Goal: Task Accomplishment & Management: Use online tool/utility

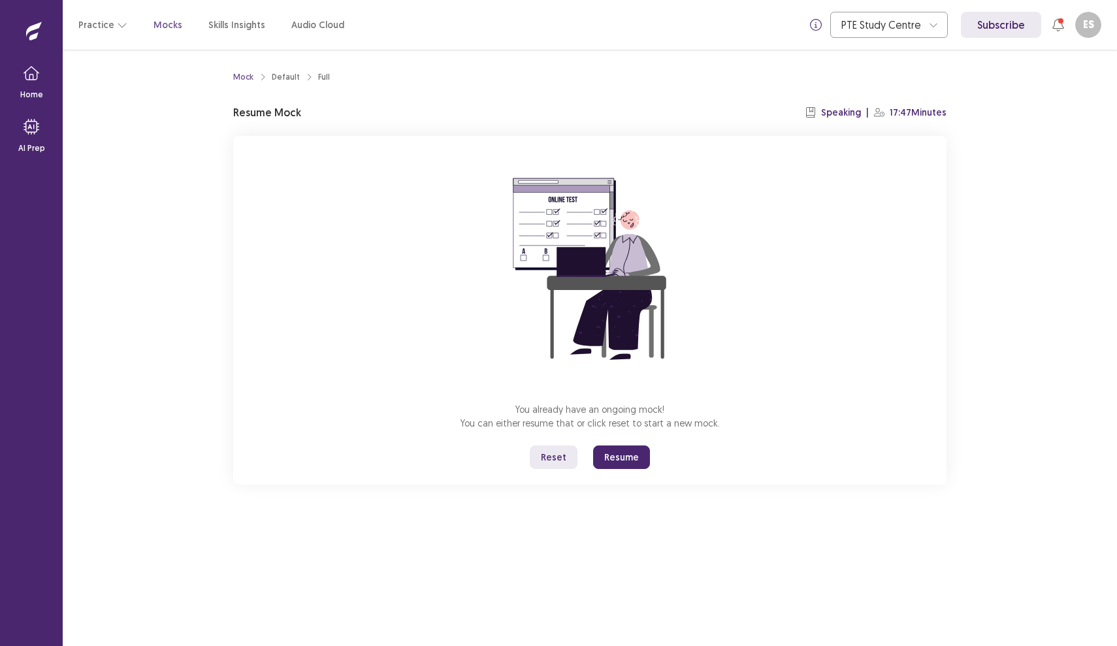
click at [623, 452] on button "Resume" at bounding box center [621, 458] width 57 height 24
click at [631, 467] on button "Resume" at bounding box center [621, 458] width 57 height 24
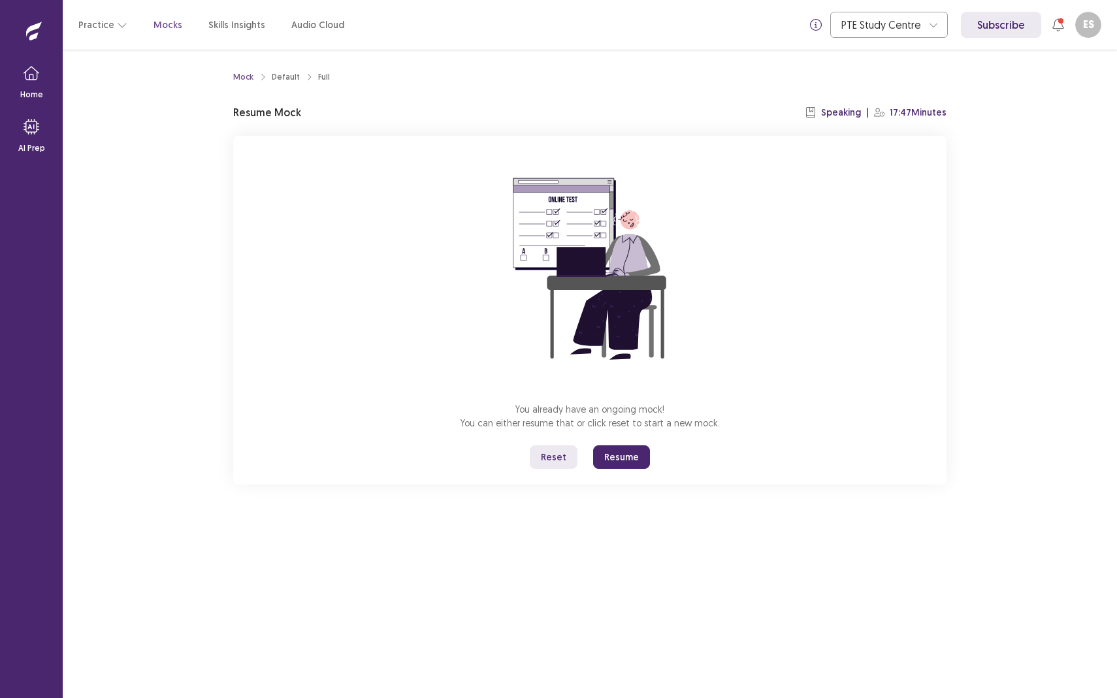
click at [618, 461] on button "Resume" at bounding box center [621, 458] width 57 height 24
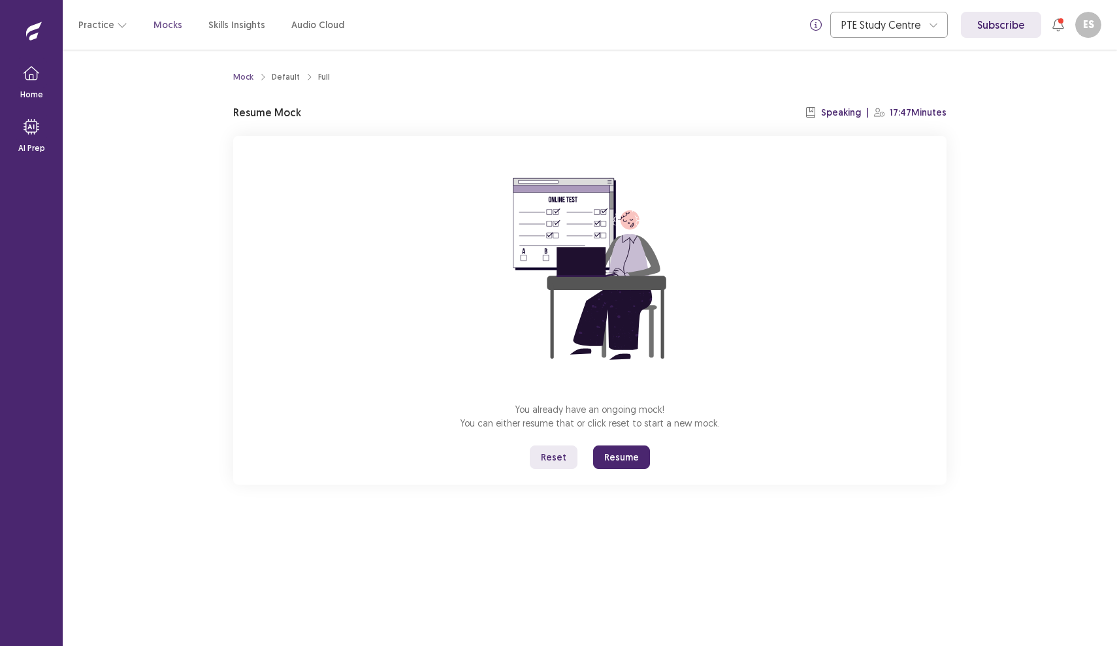
click at [619, 461] on button "Resume" at bounding box center [621, 458] width 57 height 24
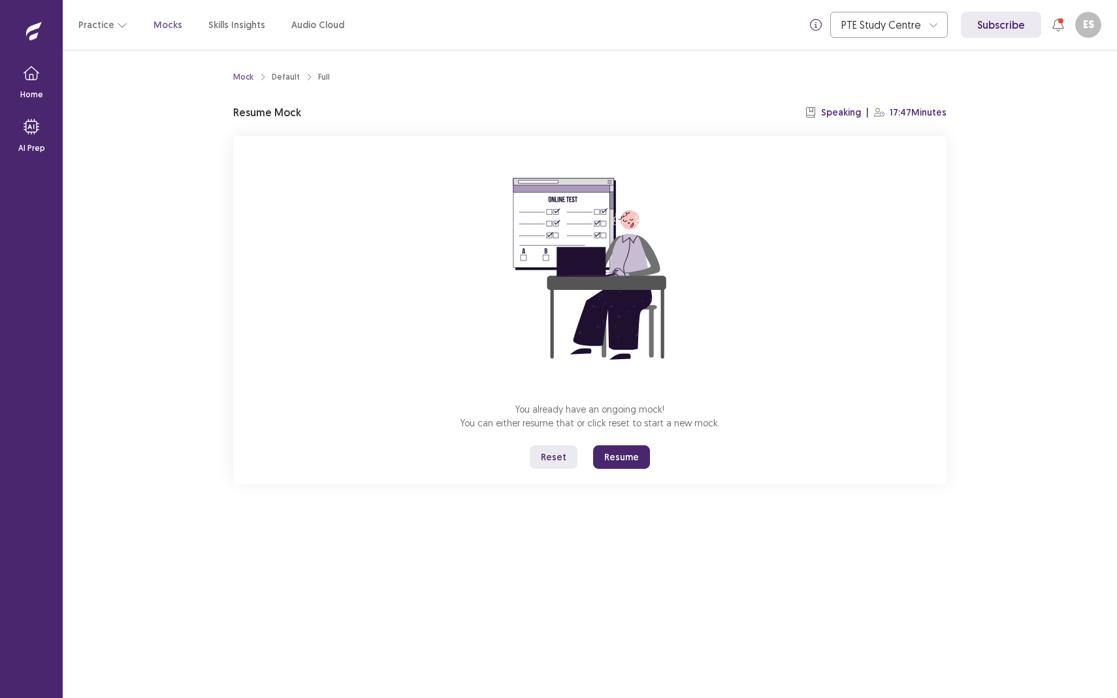
click at [617, 455] on button "Resume" at bounding box center [621, 458] width 57 height 24
click at [556, 455] on button "Reset" at bounding box center [554, 458] width 48 height 24
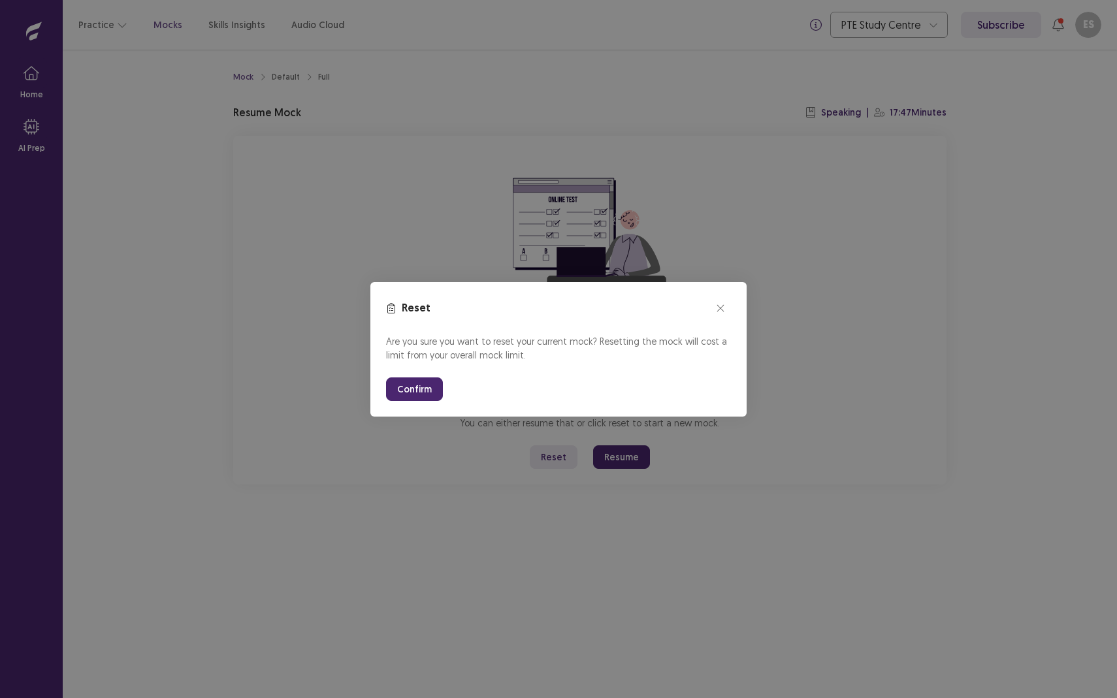
click at [410, 393] on button "Confirm" at bounding box center [414, 390] width 57 height 24
click at [416, 393] on button "Confirm" at bounding box center [414, 390] width 57 height 24
click at [405, 385] on button "Confirm" at bounding box center [414, 390] width 57 height 24
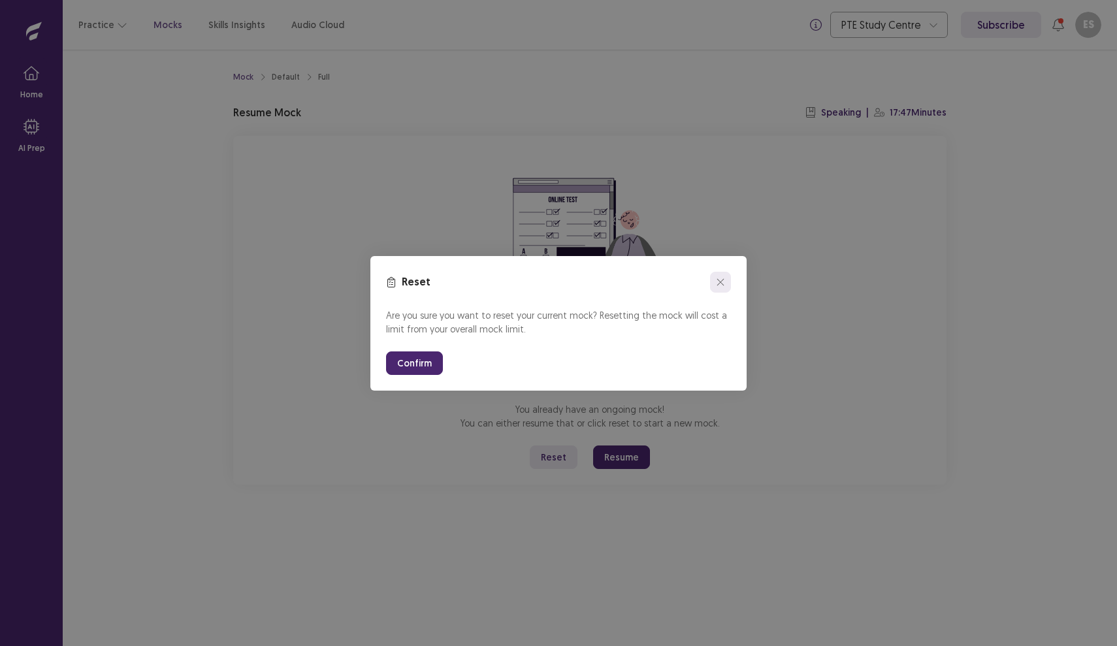
click at [723, 286] on icon "close" at bounding box center [721, 282] width 8 height 8
